Goal: Task Accomplishment & Management: Use online tool/utility

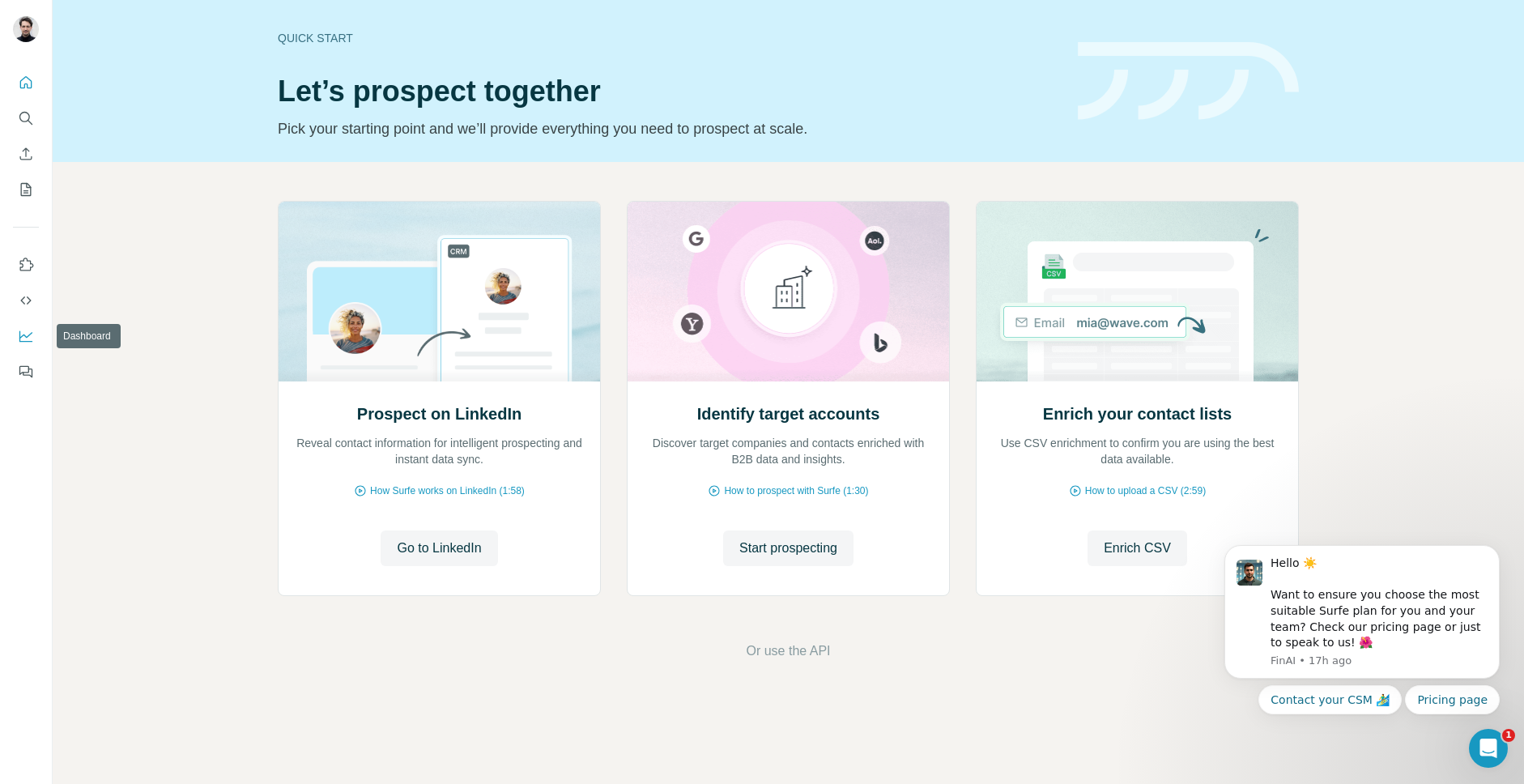
click at [36, 345] on button "Dashboard" at bounding box center [26, 335] width 26 height 29
